Goal: Information Seeking & Learning: Learn about a topic

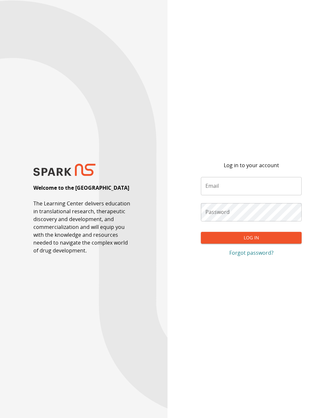
click at [227, 219] on div "Password Password" at bounding box center [251, 212] width 100 height 18
click at [224, 189] on input "Email" at bounding box center [251, 186] width 100 height 18
type input "**********"
click at [243, 243] on button "Log In" at bounding box center [251, 238] width 100 height 12
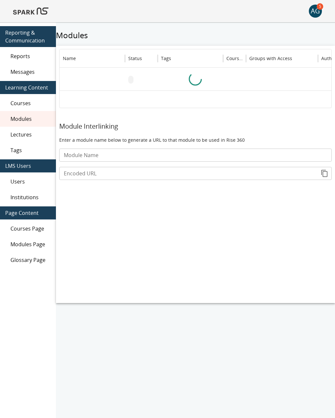
click at [23, 12] on img at bounding box center [30, 11] width 35 height 16
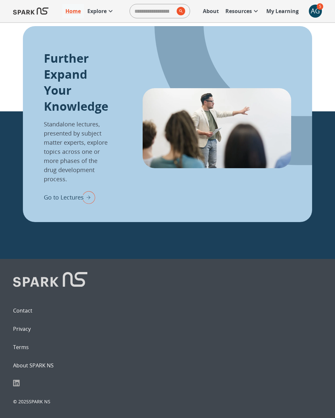
scroll to position [736, 0]
click at [59, 198] on p "Go to Lectures" at bounding box center [64, 197] width 40 height 9
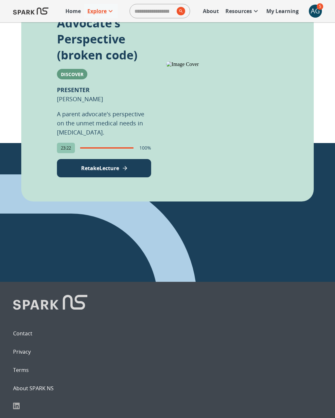
scroll to position [490, 0]
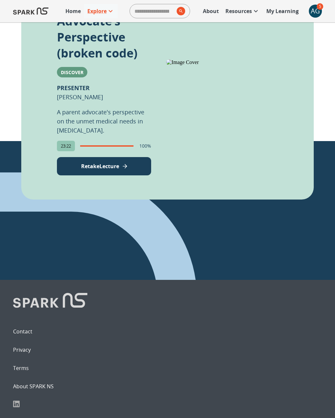
click at [101, 169] on p "Retake Lecture" at bounding box center [100, 166] width 38 height 8
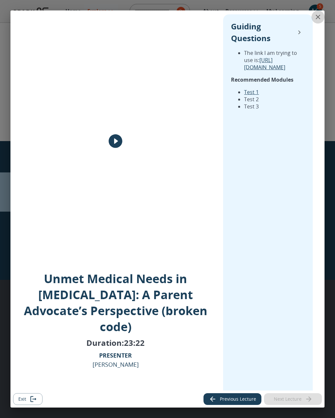
click at [316, 16] on icon "close" at bounding box center [318, 17] width 8 height 8
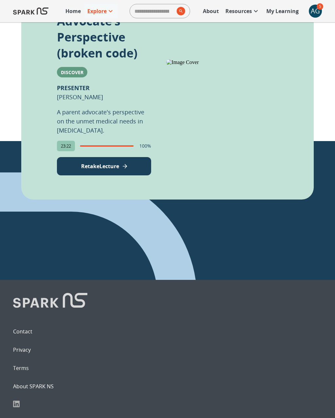
click at [316, 10] on div "AG" at bounding box center [314, 11] width 13 height 13
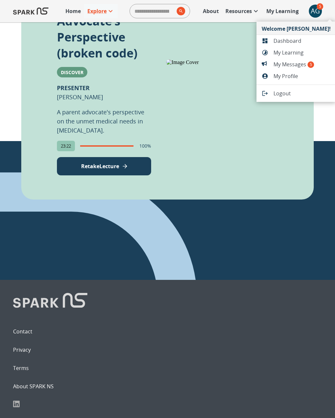
click at [289, 55] on span "My Learning" at bounding box center [301, 53] width 57 height 8
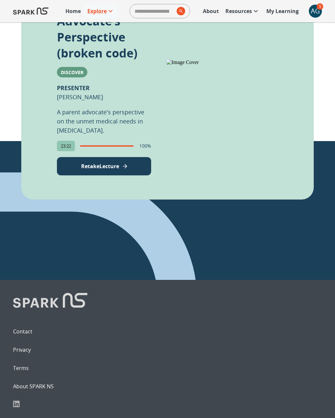
scroll to position [9, 0]
